Goal: Check status: Check status

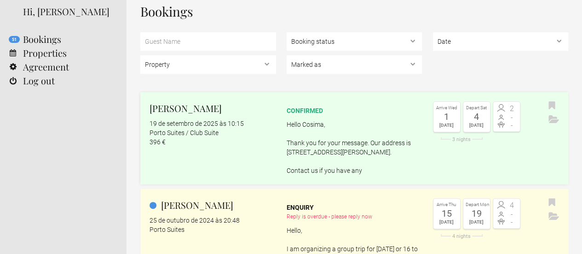
scroll to position [45, 0]
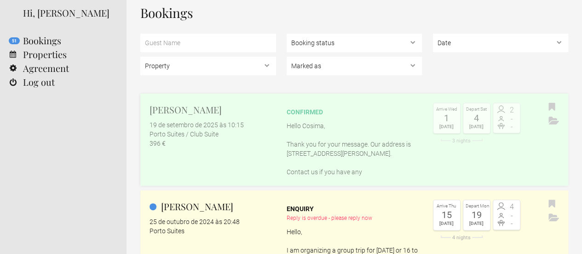
click at [259, 151] on link "Cosima Huober 19 de setembro de 2025 às 10:15 Porto Suites / Club Suite 396 € c…" at bounding box center [354, 139] width 428 height 92
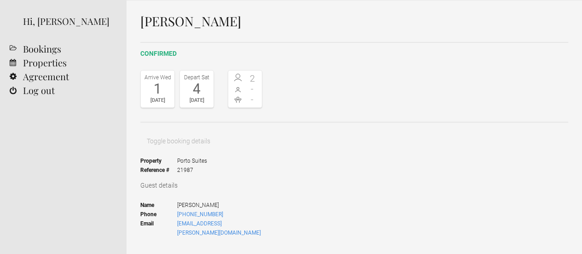
scroll to position [38, 0]
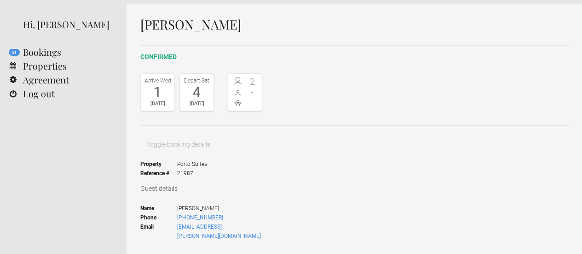
scroll to position [0, 0]
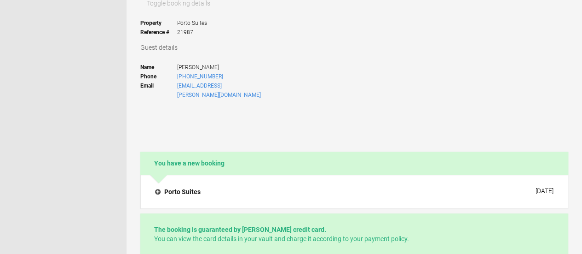
scroll to position [66, 0]
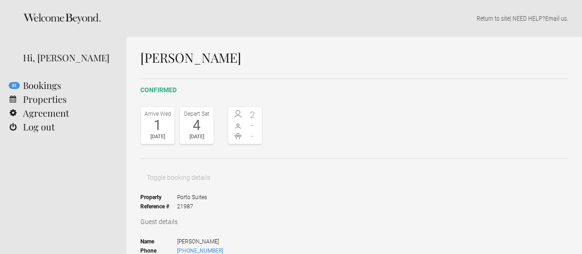
scroll to position [27, 0]
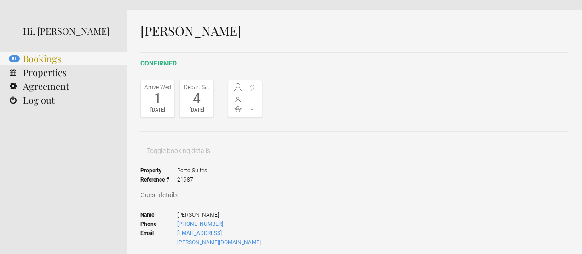
click at [39, 60] on link "51 Bookings" at bounding box center [63, 59] width 127 height 14
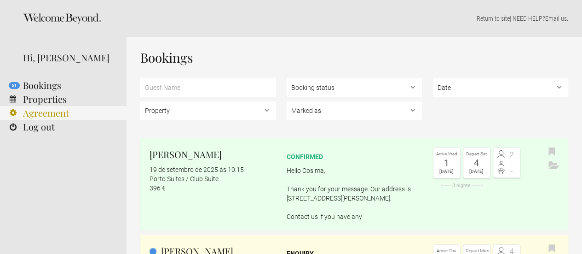
click at [40, 116] on link "Agreement" at bounding box center [63, 113] width 127 height 14
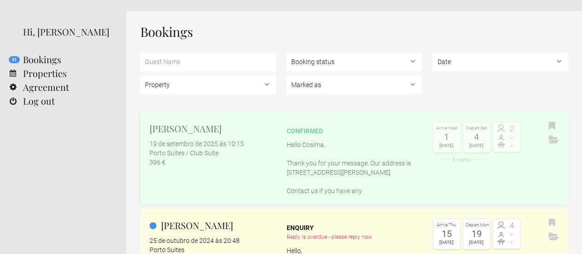
click at [401, 148] on p "Hello Cosima, Thank you for your message. Our address is Rua do Rosário, 233, P…" at bounding box center [355, 167] width 136 height 55
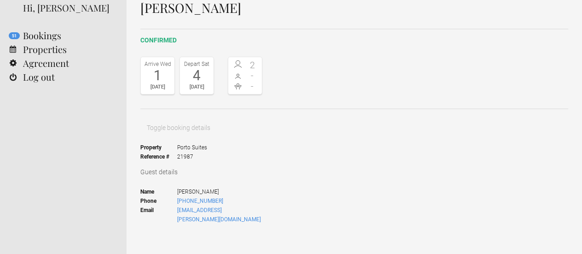
scroll to position [50, 0]
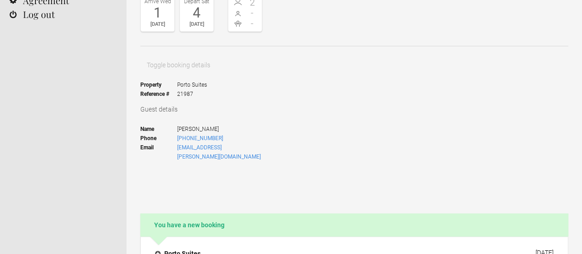
scroll to position [113, 0]
